Goal: Task Accomplishment & Management: Use online tool/utility

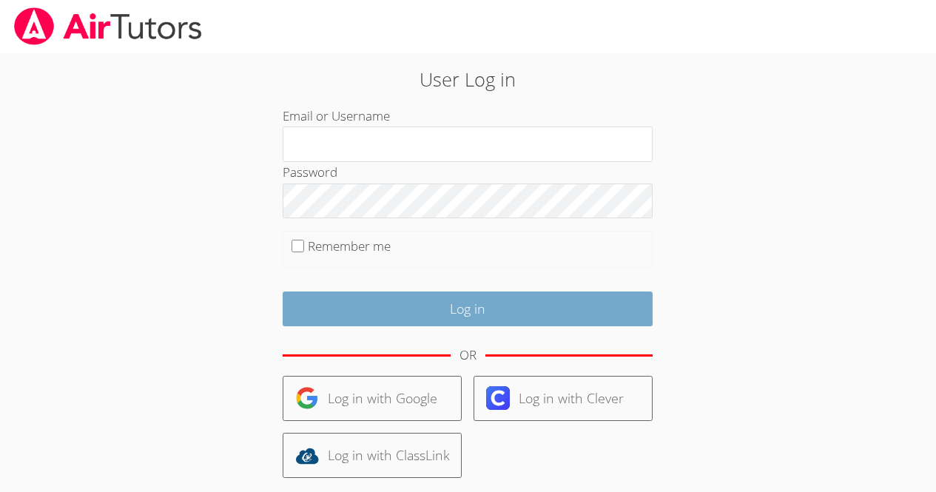
type input "[EMAIL_ADDRESS][DOMAIN_NAME]"
click at [468, 312] on input "Log in" at bounding box center [468, 308] width 370 height 35
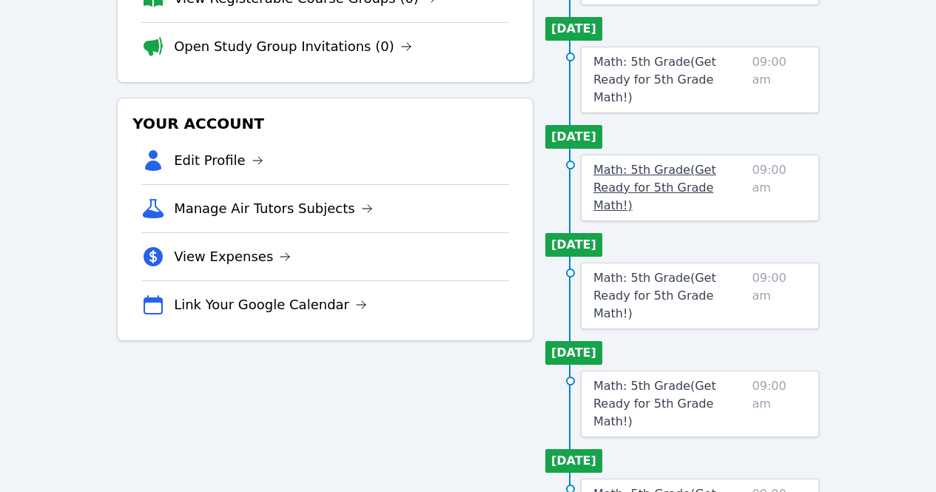
scroll to position [195, 0]
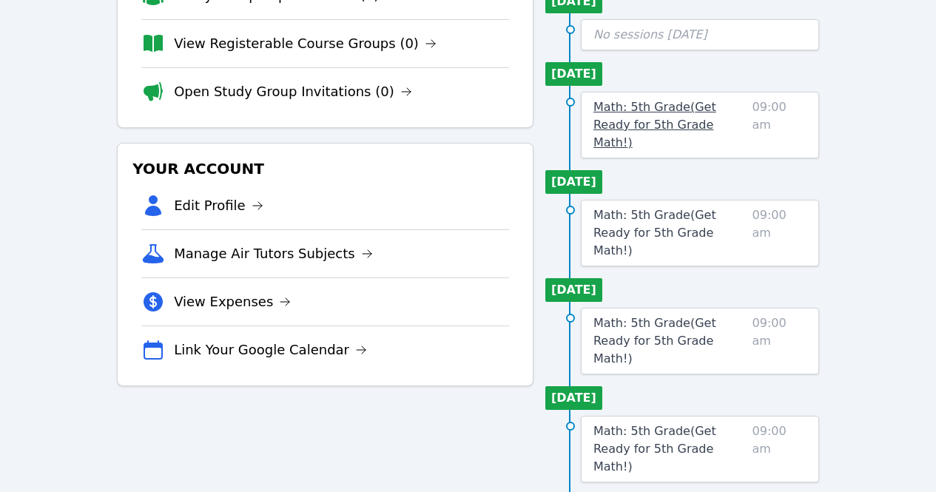
click at [629, 119] on span "Math: 5th Grade ( Get Ready for 5th Grade Math! )" at bounding box center [654, 125] width 123 height 50
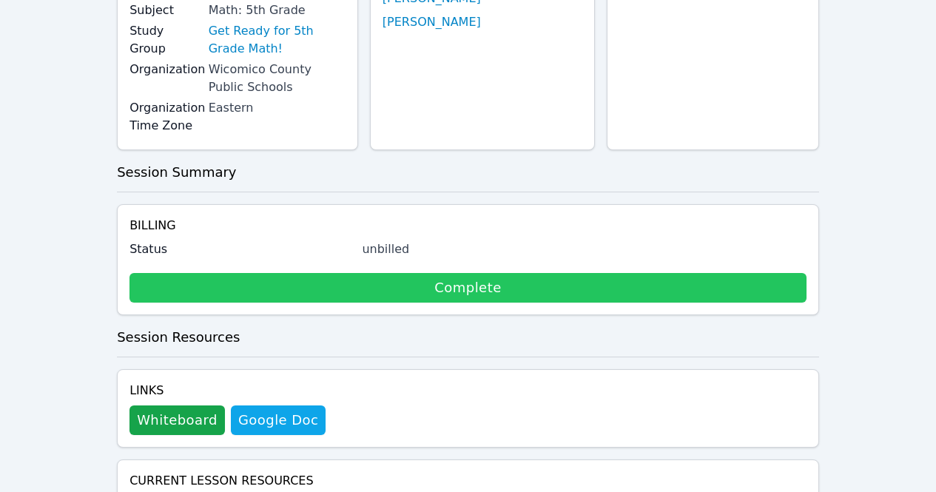
scroll to position [193, 0]
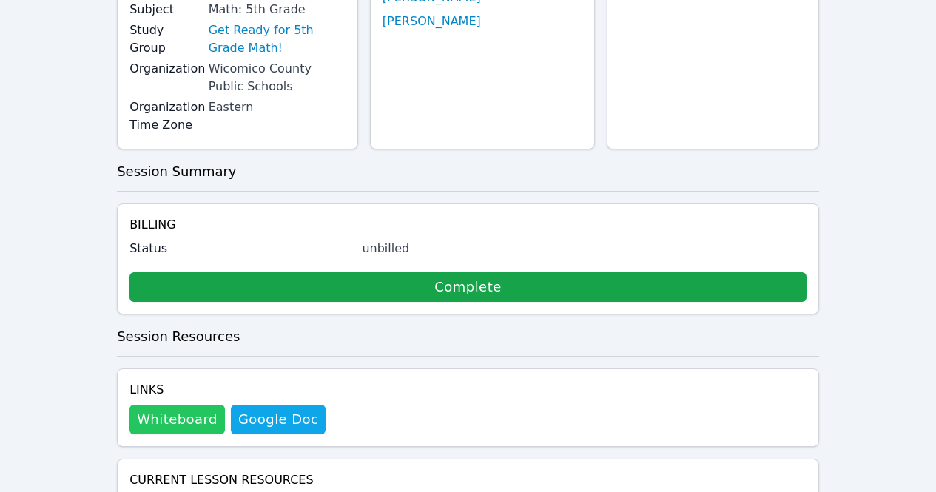
click at [162, 405] on button "Whiteboard" at bounding box center [176, 420] width 95 height 30
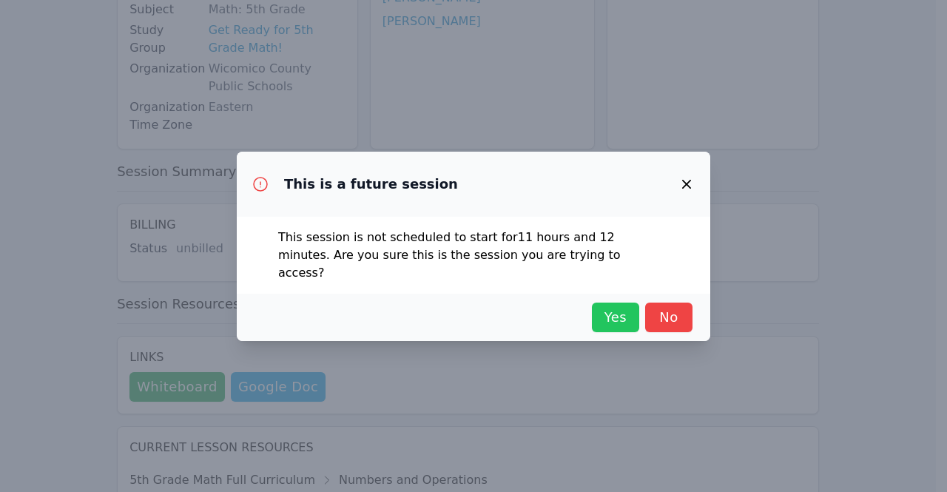
click at [604, 309] on span "Yes" at bounding box center [615, 317] width 33 height 21
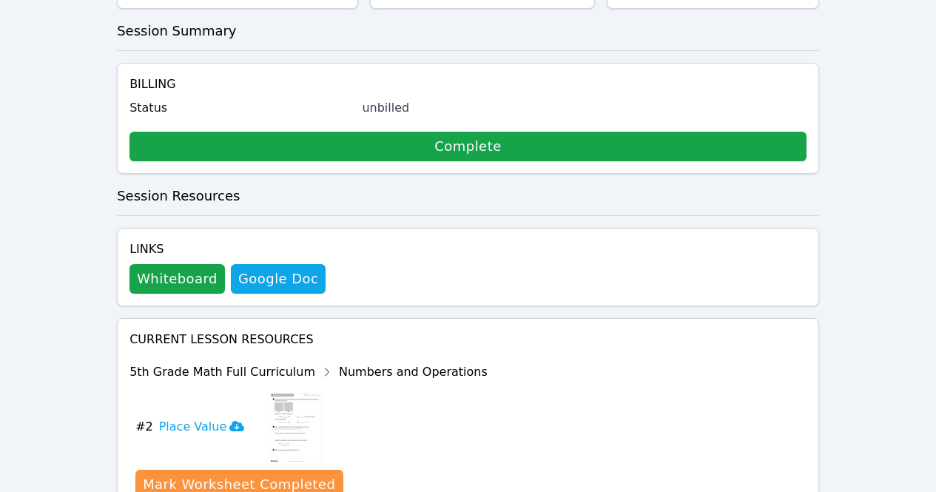
scroll to position [388, 0]
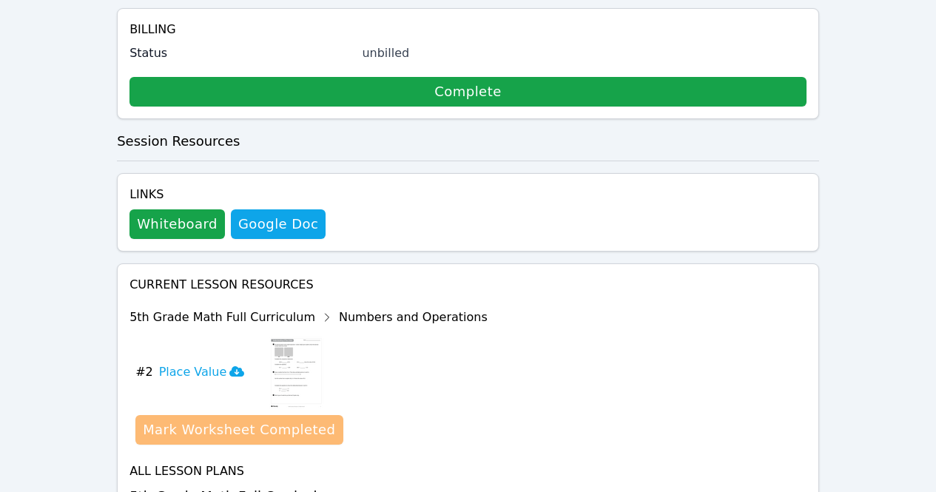
click at [220, 419] on div "Mark Worksheet Completed" at bounding box center [239, 429] width 192 height 21
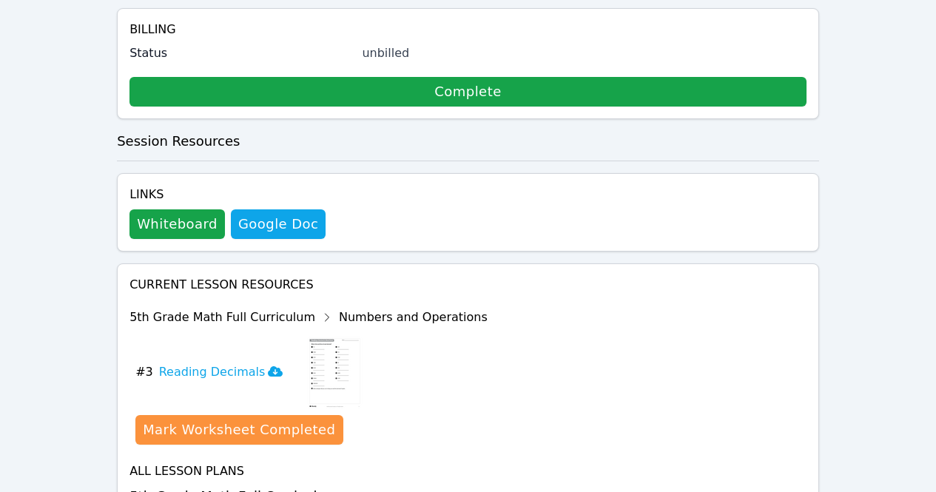
click at [220, 419] on div "Mark Worksheet Completed" at bounding box center [239, 429] width 192 height 21
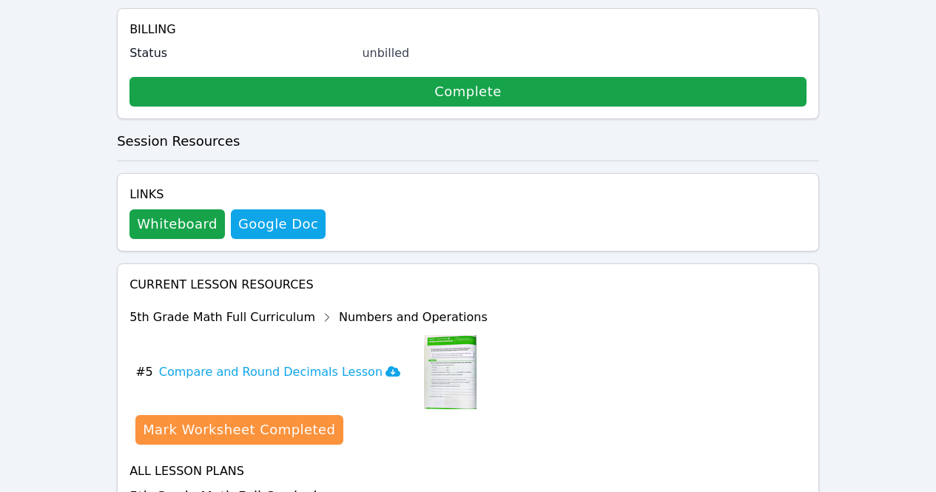
click at [220, 419] on div "Mark Worksheet Completed" at bounding box center [239, 429] width 192 height 21
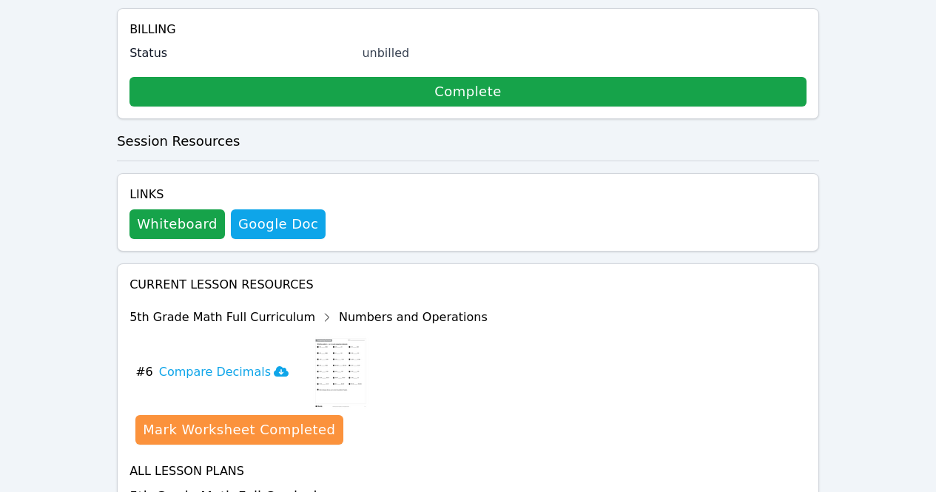
click at [220, 419] on div "Mark Worksheet Completed" at bounding box center [239, 429] width 192 height 21
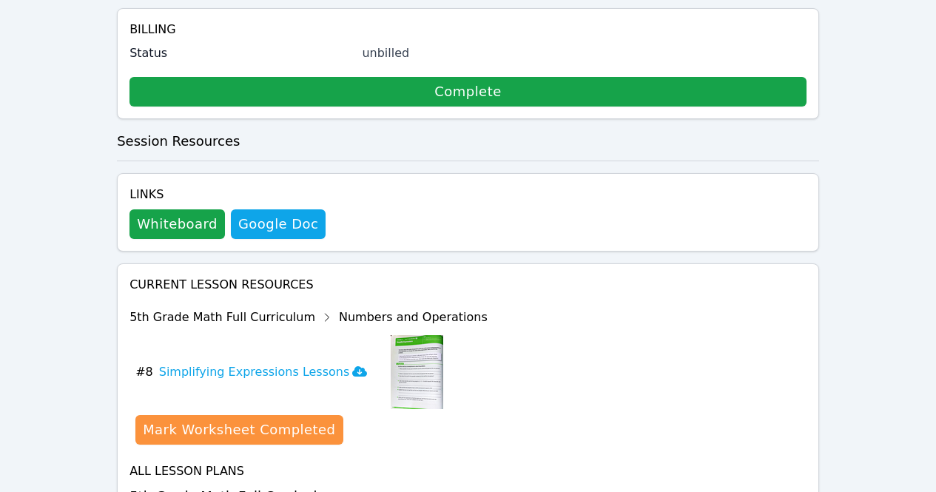
click at [371, 490] on div "Show Topics" at bounding box center [397, 497] width 95 height 15
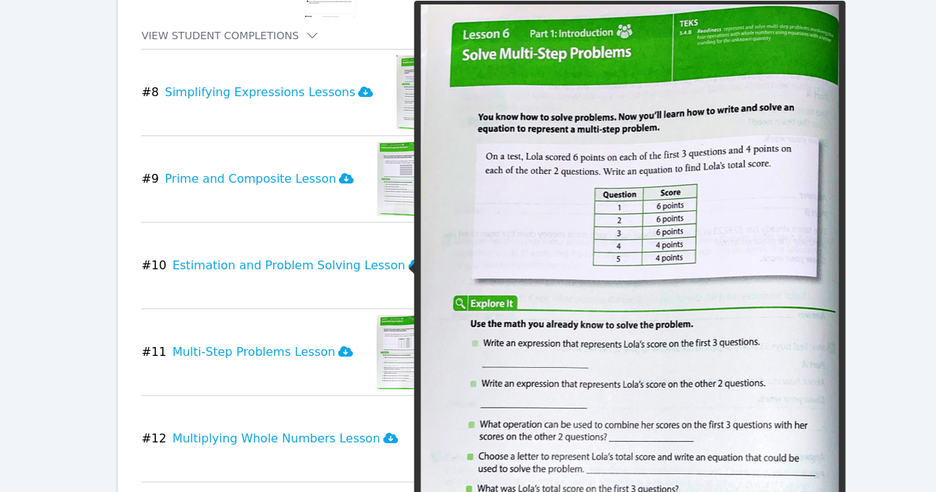
scroll to position [1658, 0]
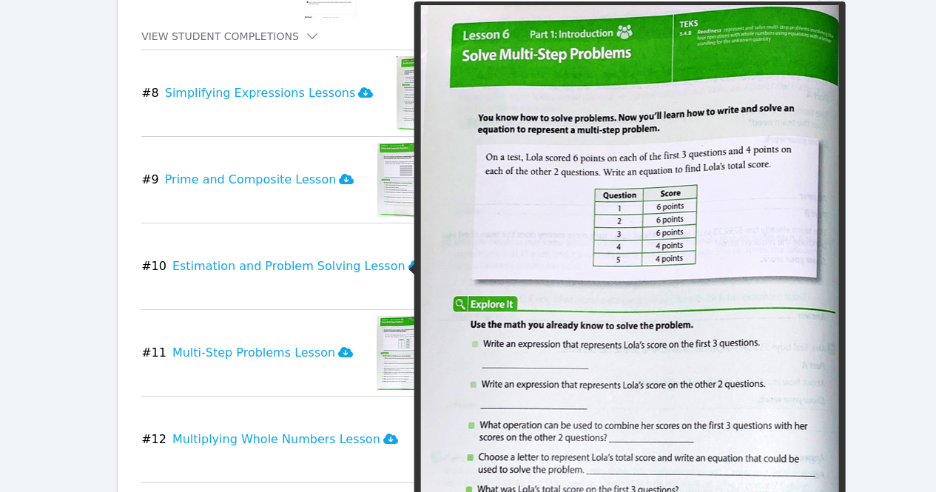
click at [377, 316] on img at bounding box center [403, 353] width 53 height 74
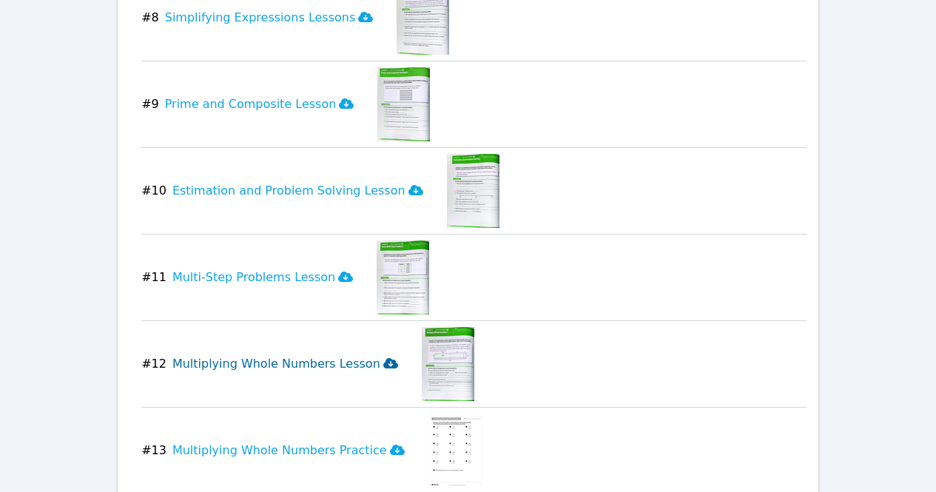
scroll to position [1725, 0]
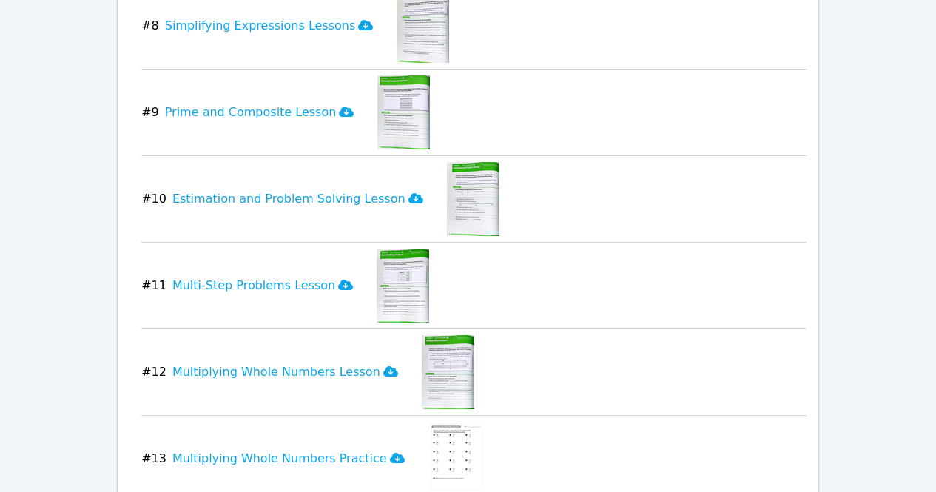
click at [377, 249] on img at bounding box center [403, 286] width 53 height 74
click at [338, 280] on icon at bounding box center [345, 285] width 15 height 10
click at [383, 365] on icon at bounding box center [390, 371] width 15 height 12
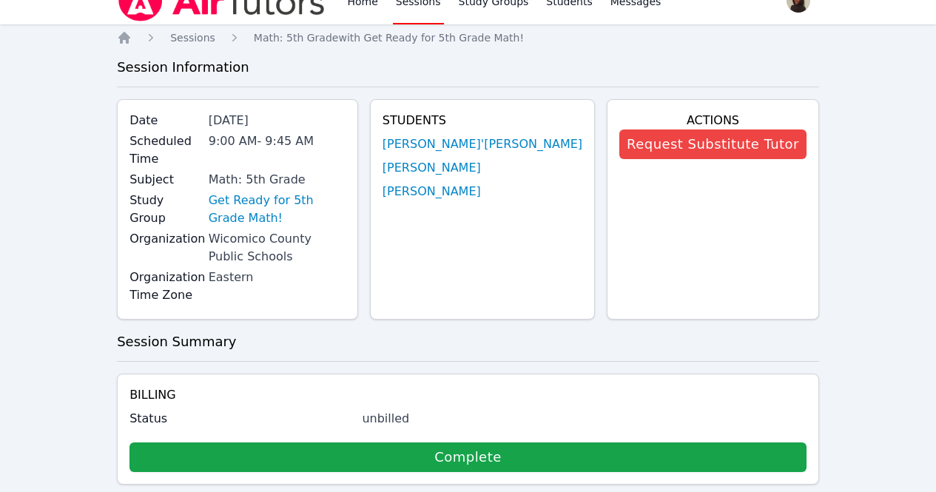
scroll to position [0, 0]
